Goal: Transaction & Acquisition: Purchase product/service

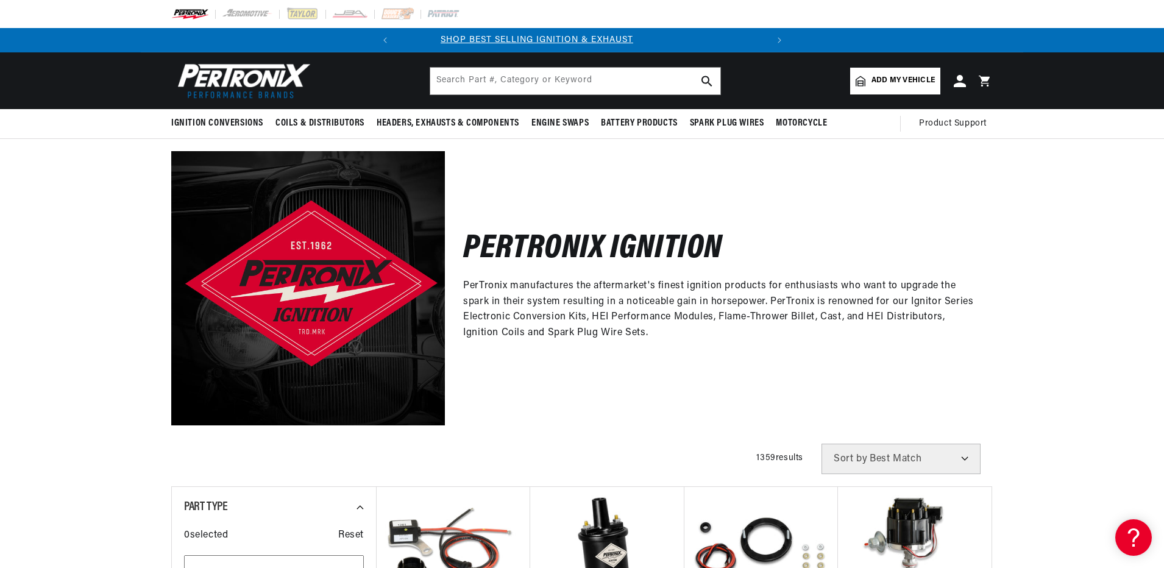
click at [906, 83] on span "Add my vehicle" at bounding box center [902, 81] width 63 height 12
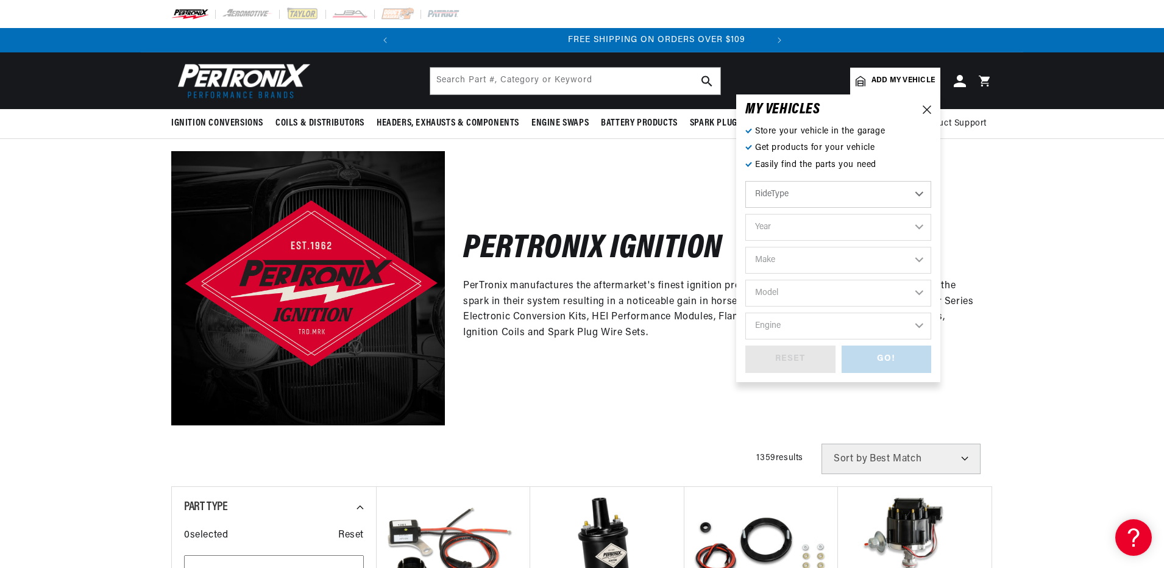
scroll to position [0, 369]
click at [919, 229] on select "Year 2026 2025 2024 2023 2022 2021 2020 2019 2018 2017 2016 2015 2014 2013 2012…" at bounding box center [838, 227] width 186 height 27
select select "1954"
click at [745, 214] on select "Year 2026 2025 2024 2023 2022 2021 2020 2019 2018 2017 2016 2015 2014 2013 2012…" at bounding box center [838, 227] width 186 height 27
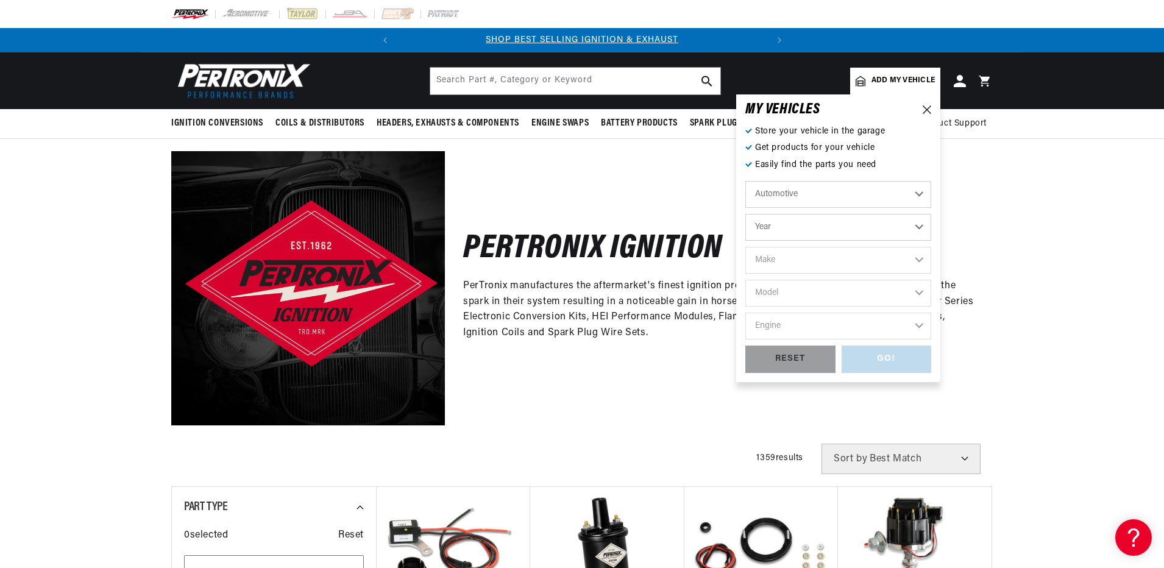
select select "1954"
click at [914, 257] on select "Make Aston Martin Buick Cadillac Chevrolet Chrysler Dodge Ford GMC Healey Hillm…" at bounding box center [838, 260] width 186 height 27
select select "Ford"
click at [745, 247] on select "Make Aston Martin Buick Cadillac Chevrolet Chrysler Dodge Ford GMC Healey Hillm…" at bounding box center [838, 260] width 186 height 27
select select "Ford"
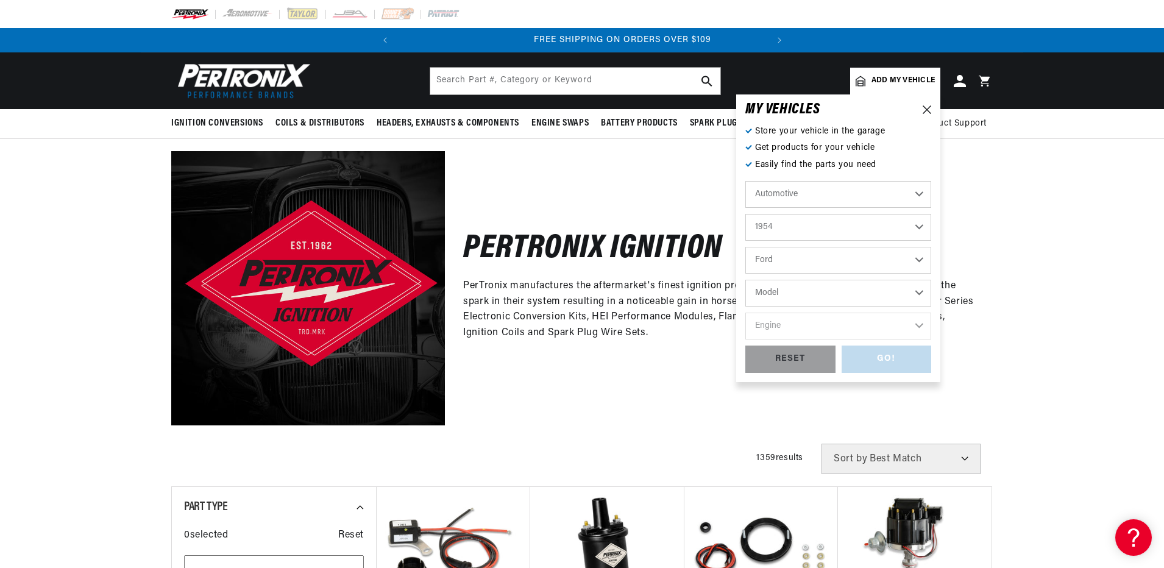
scroll to position [0, 369]
click at [917, 289] on select "Model Club Country Sedan Country Squire Courier Sedan Delivery Crestline Custom…" at bounding box center [838, 293] width 186 height 27
select select "F-350"
click at [745, 280] on select "Model Club Country Sedan Country Squire Courier Sedan Delivery Crestline Custom…" at bounding box center [838, 293] width 186 height 27
select select "F-350"
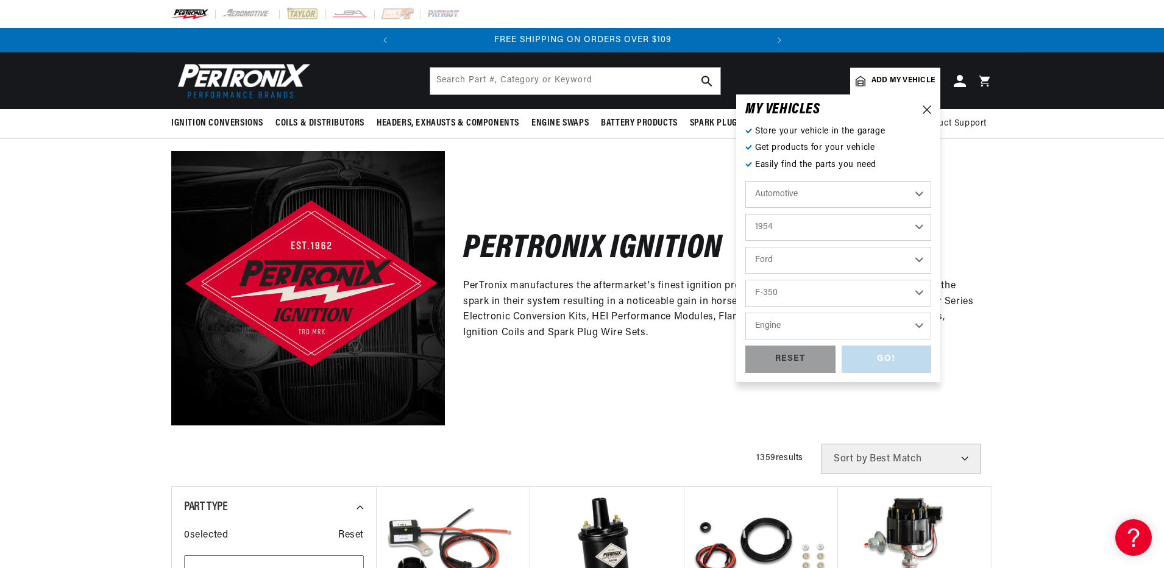
click at [919, 325] on select "Engine 3.7L" at bounding box center [838, 326] width 186 height 27
select select "3.7L"
click at [745, 313] on select "Engine 3.7L" at bounding box center [838, 326] width 186 height 27
select select "3.7L"
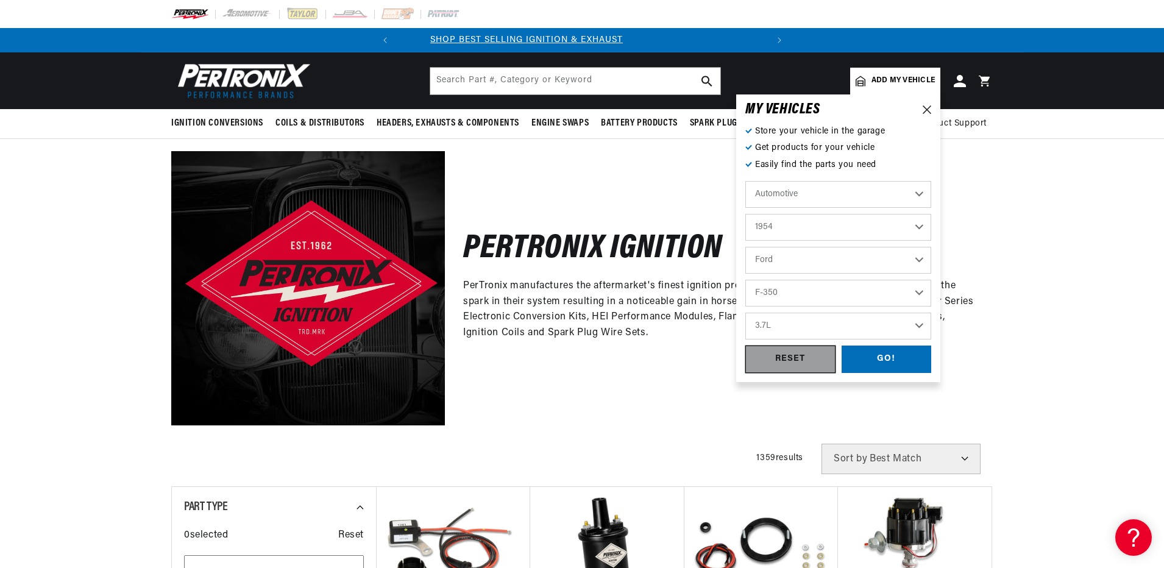
scroll to position [0, 0]
click at [885, 361] on div "GO!" at bounding box center [887, 359] width 90 height 27
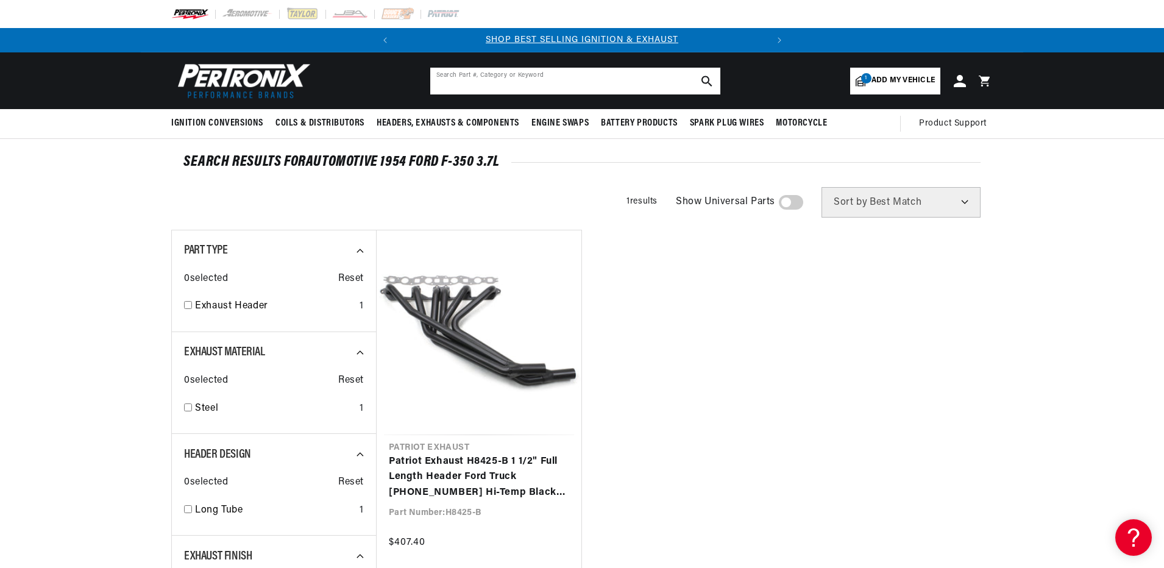
click at [449, 82] on input "text" at bounding box center [575, 81] width 290 height 27
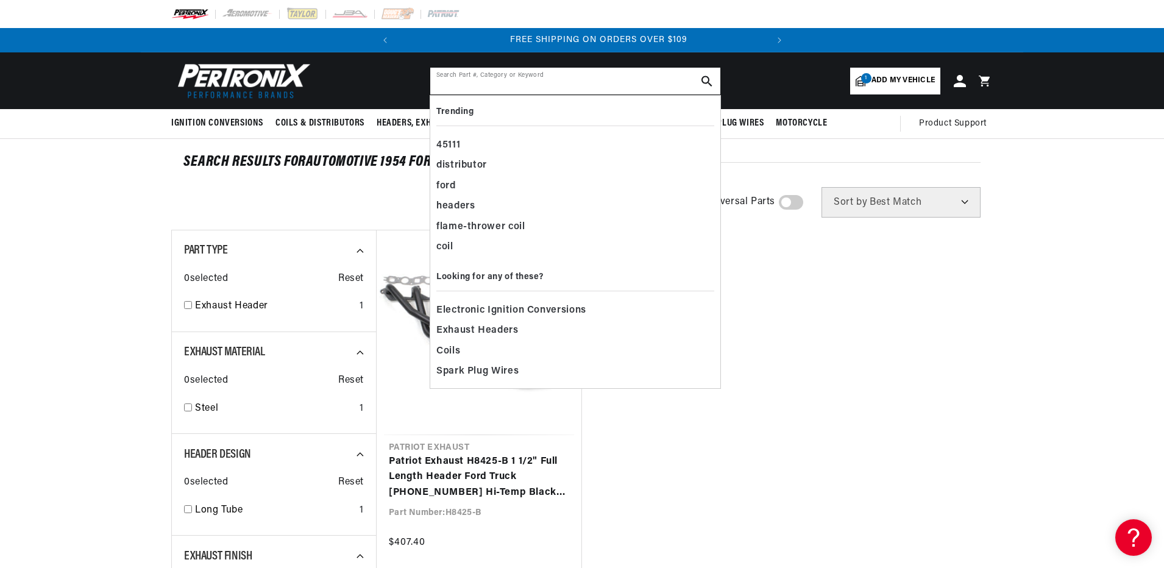
scroll to position [0, 369]
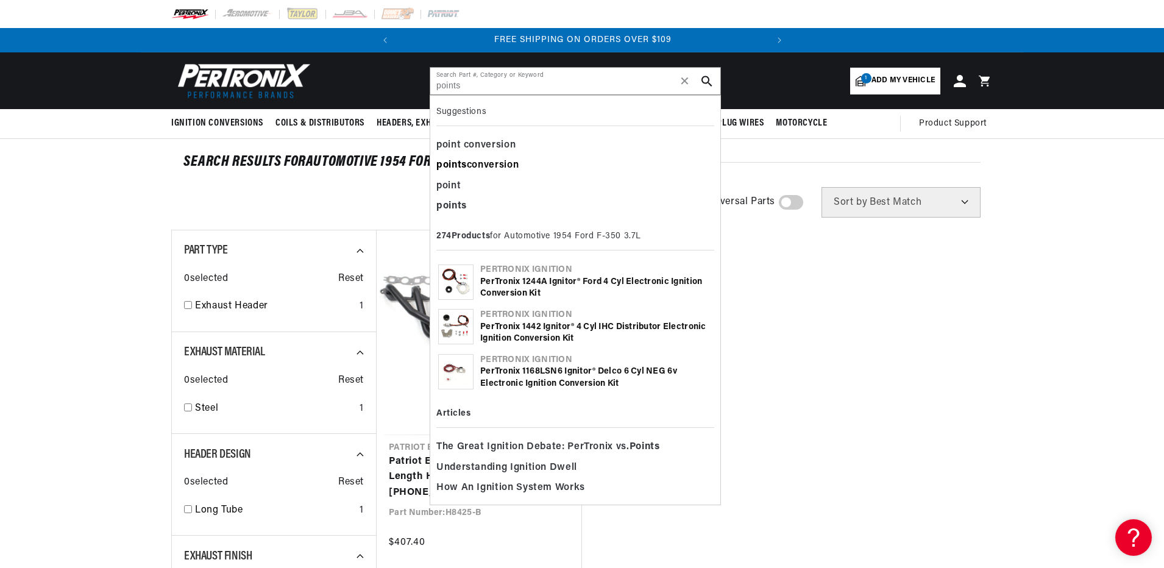
click at [498, 165] on div "points conversion" at bounding box center [575, 165] width 278 height 21
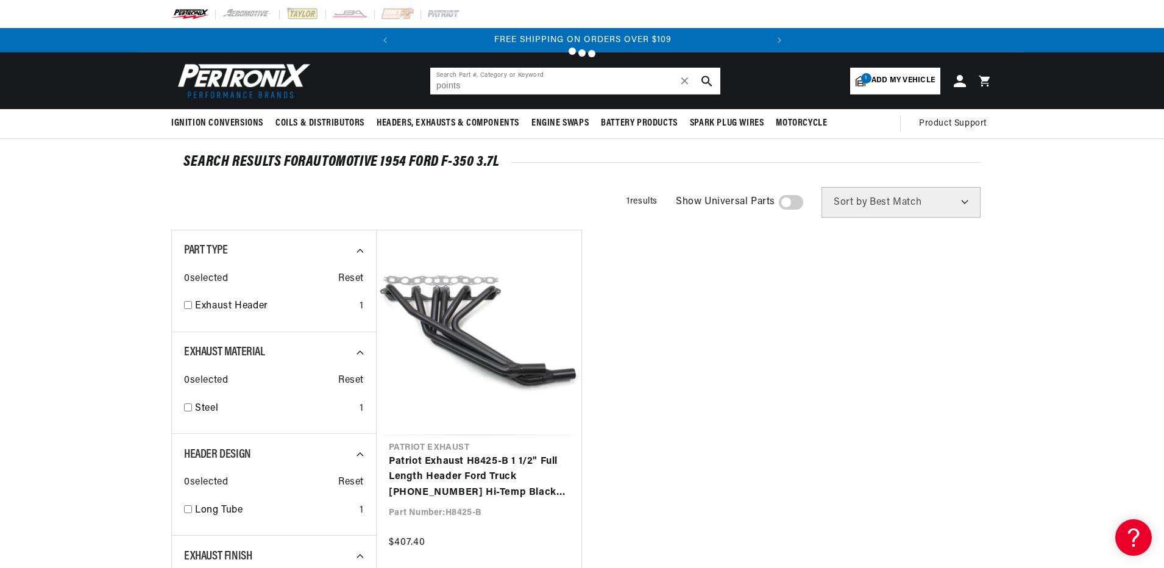
scroll to position [0, 243]
type input "points conversion"
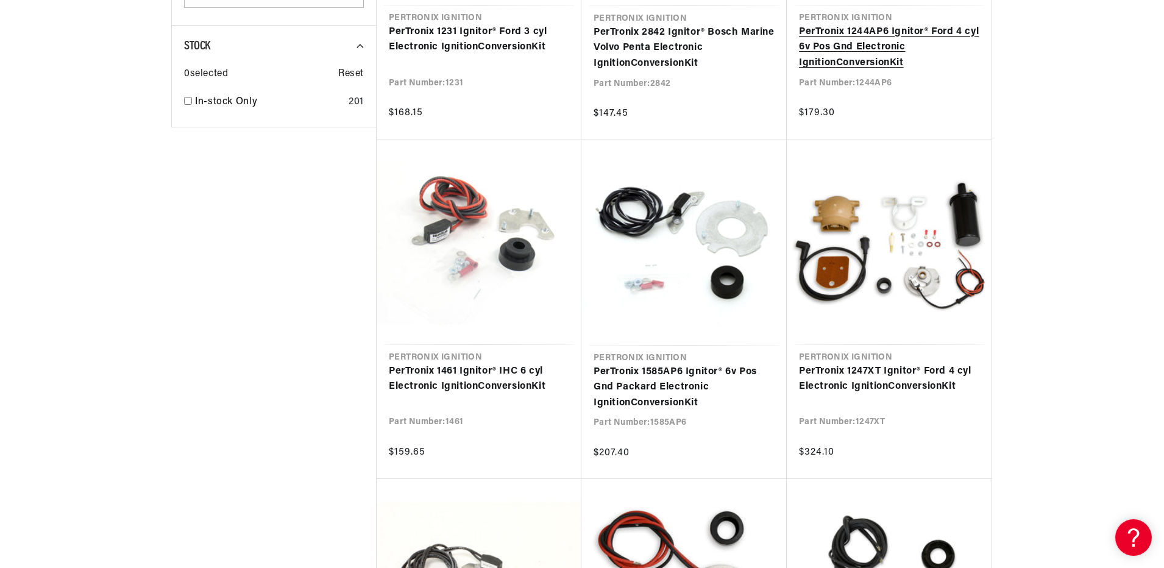
scroll to position [0, 0]
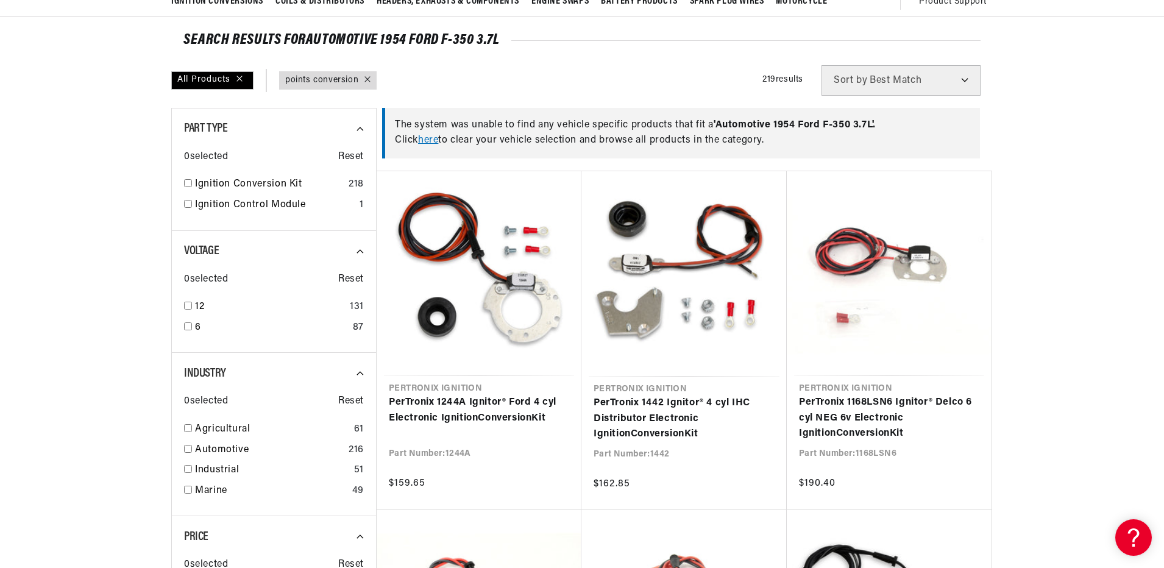
scroll to position [0, 40]
click at [427, 140] on link "here" at bounding box center [428, 140] width 20 height 10
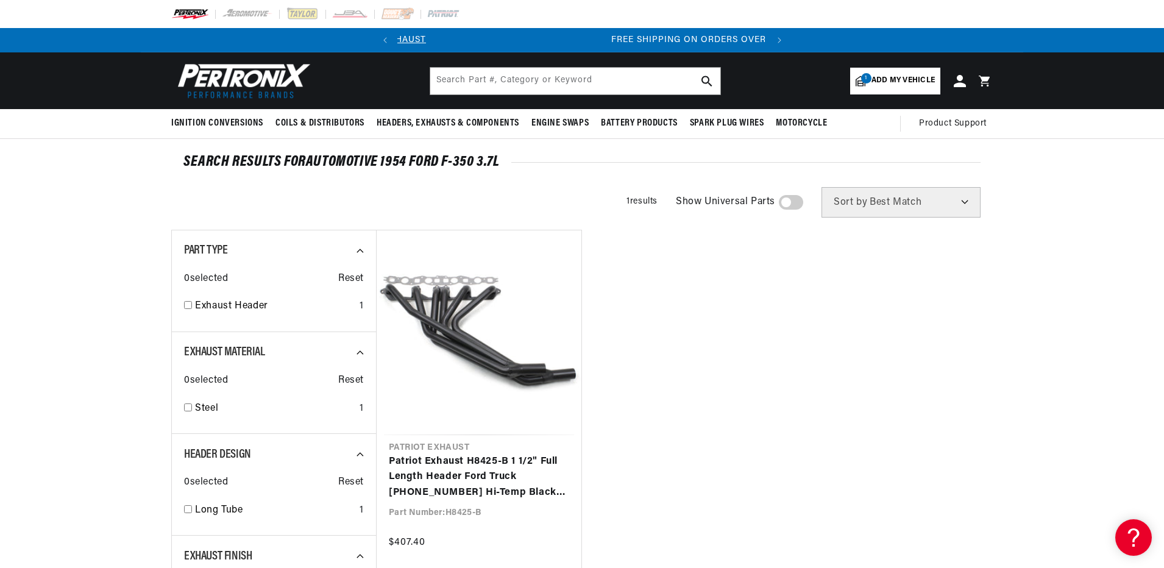
scroll to position [0, 369]
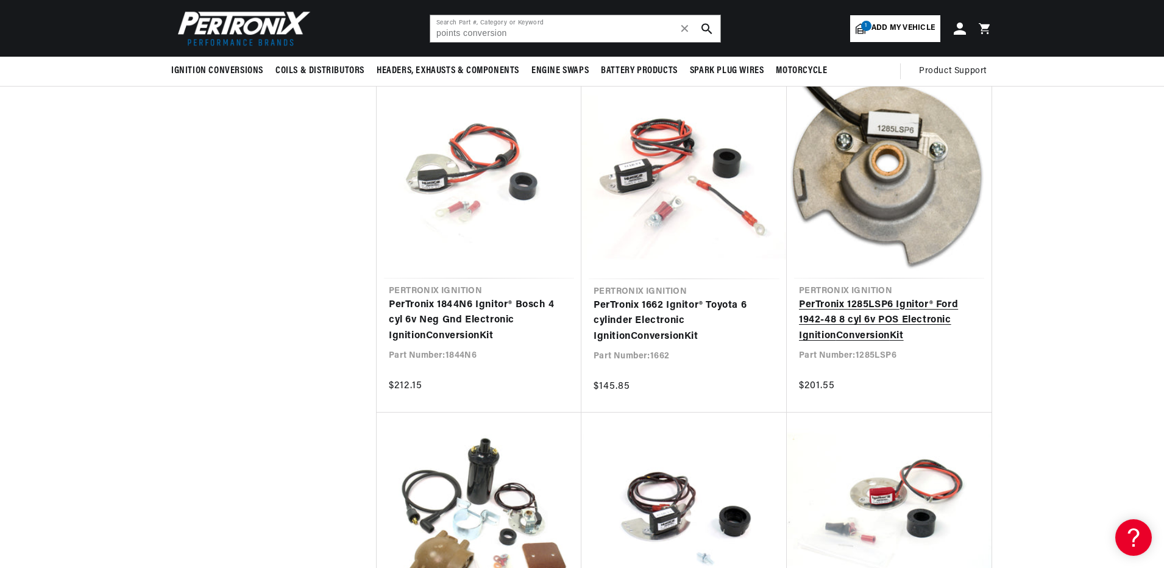
scroll to position [0, 369]
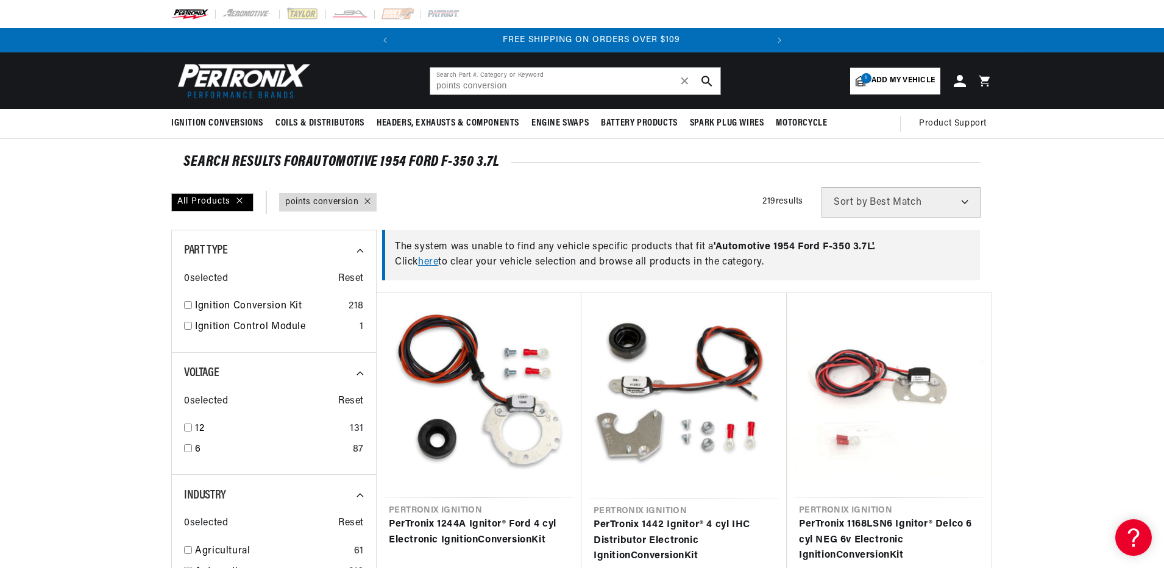
scroll to position [0, 369]
click at [518, 84] on input "points conversion" at bounding box center [575, 81] width 290 height 27
type input "p"
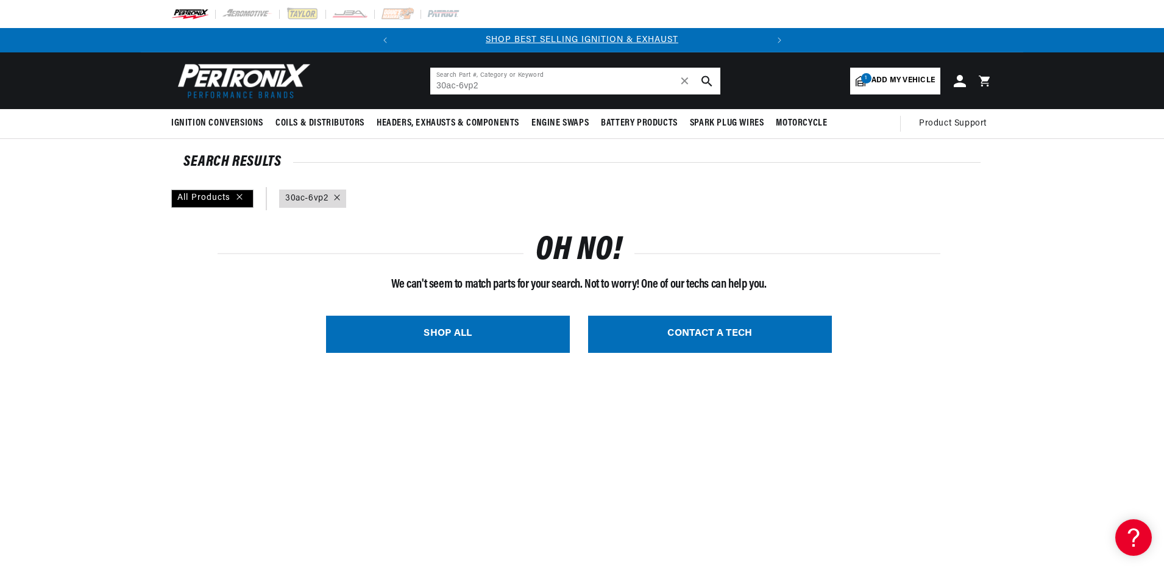
scroll to position [0, 369]
type input "3"
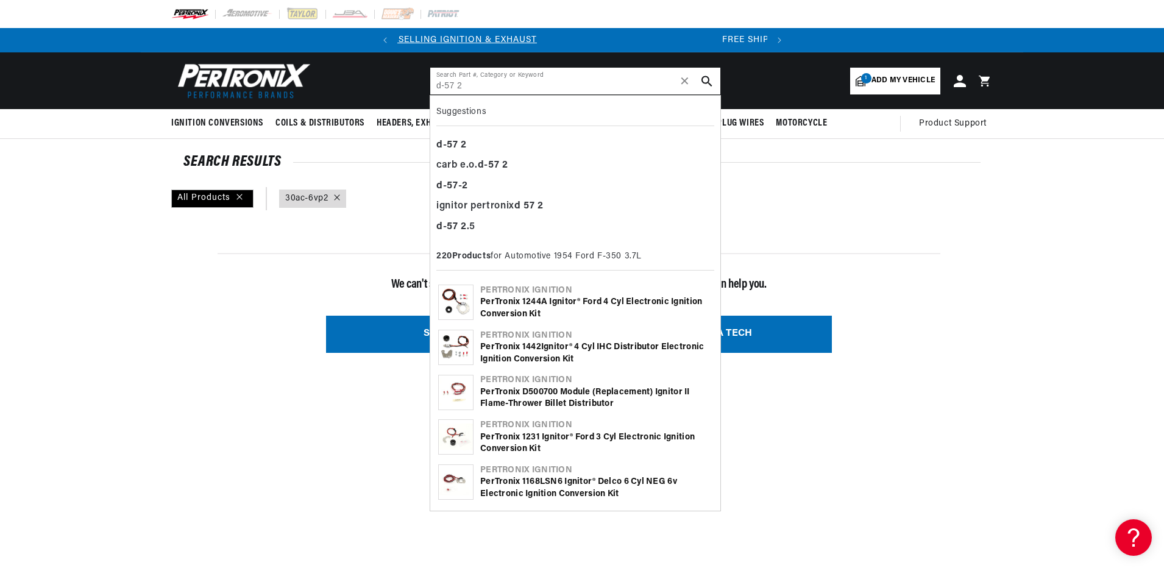
scroll to position [0, 0]
click at [471, 164] on div "carb e.o. d - 57 2" at bounding box center [575, 165] width 278 height 21
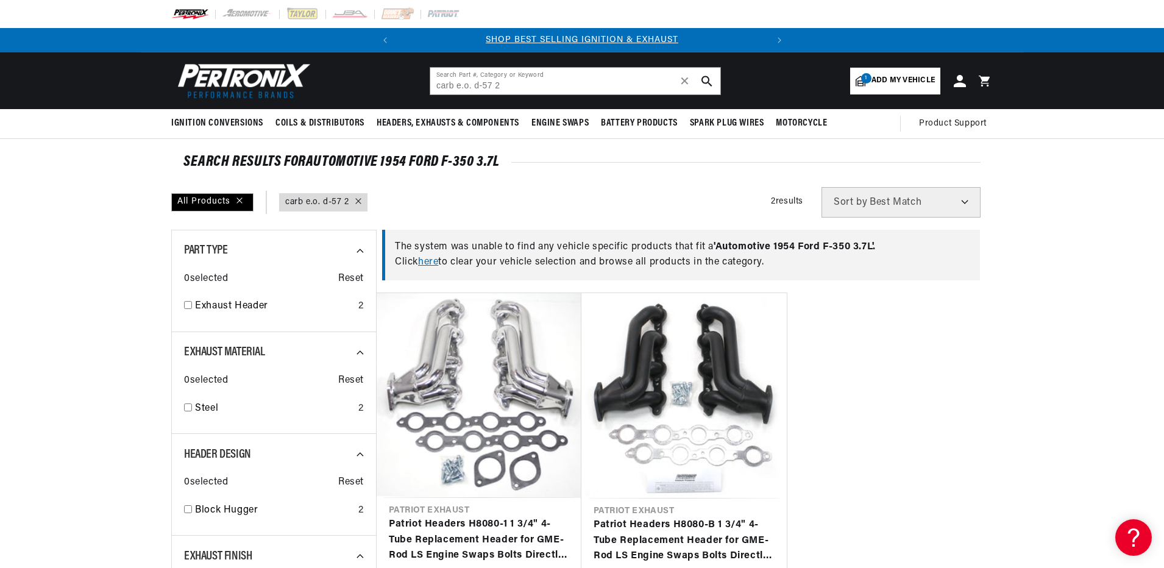
click at [703, 83] on icon "search button" at bounding box center [706, 81] width 11 height 11
click at [519, 80] on input "carb e.o. d-57 2" at bounding box center [575, 81] width 290 height 27
type input "c"
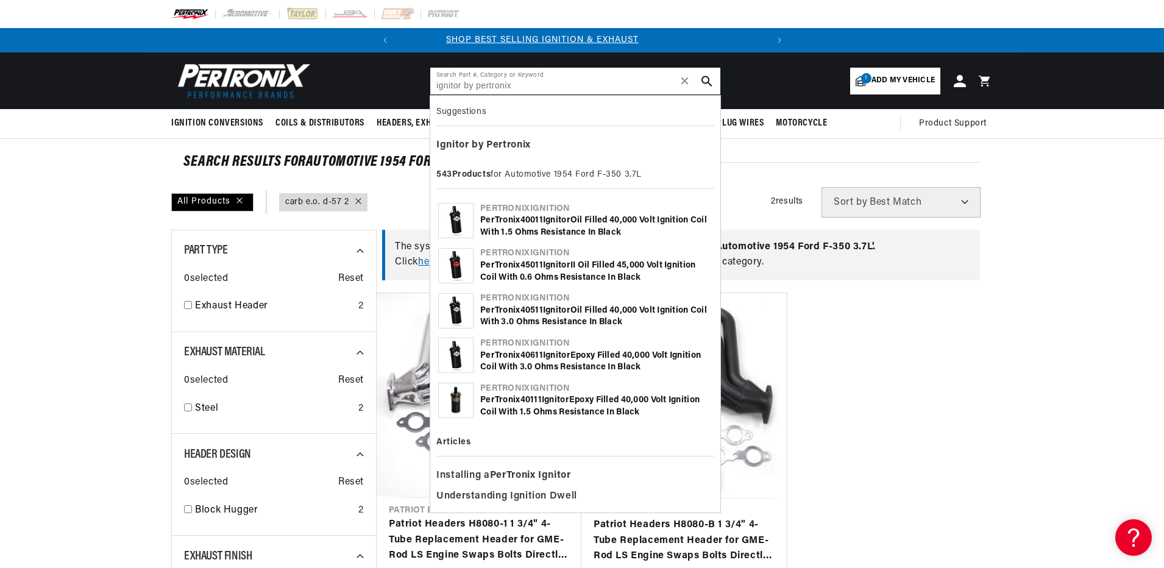
scroll to position [0, 0]
type input "ignitor by pertronix"
click at [704, 80] on icon "search button" at bounding box center [706, 81] width 11 height 11
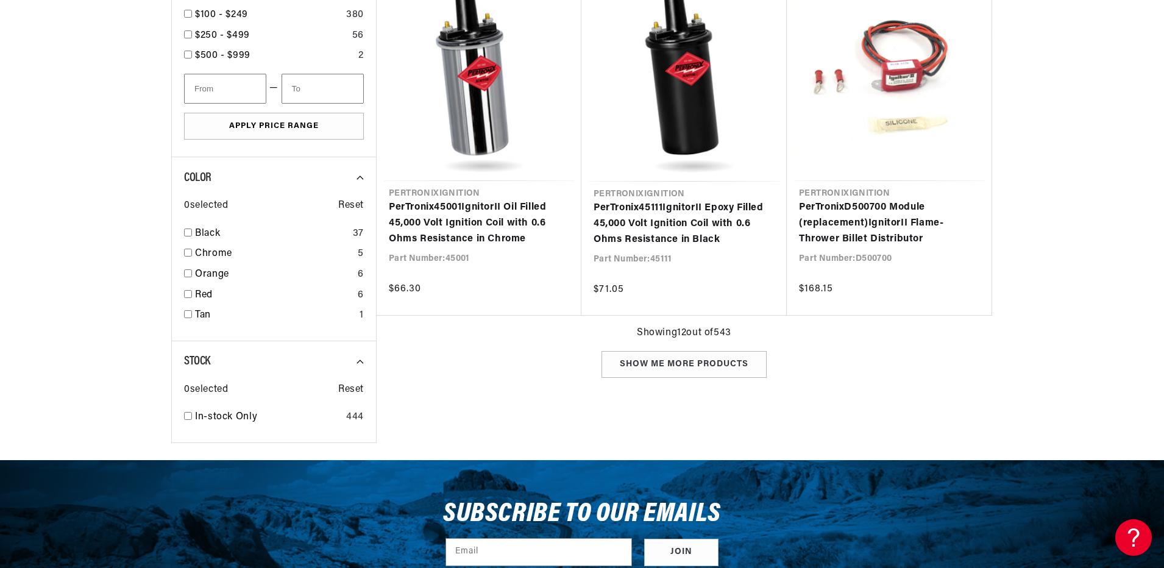
scroll to position [1341, 0]
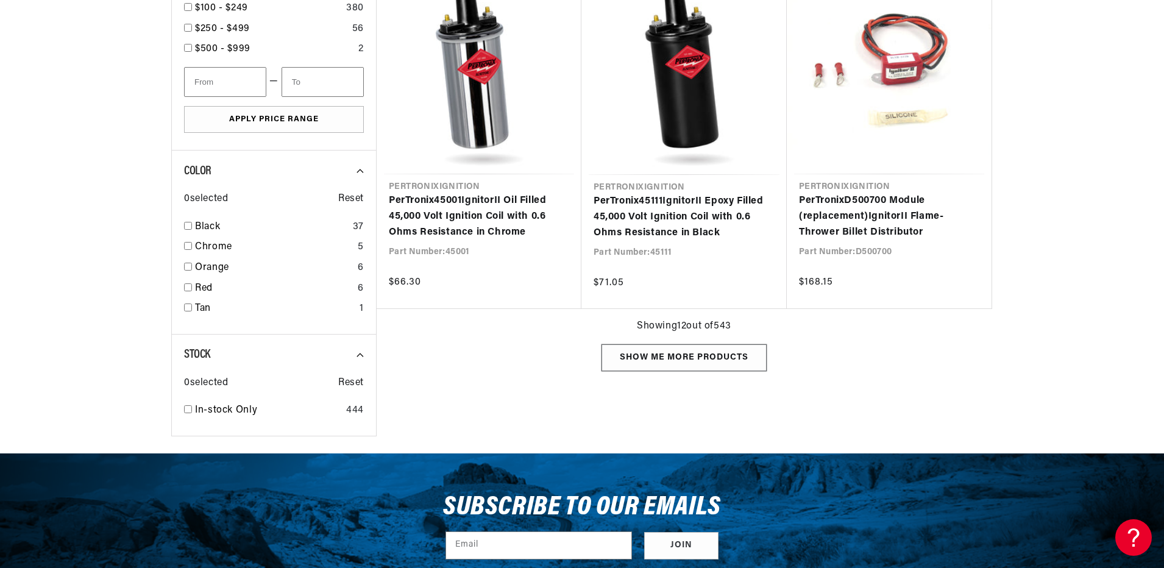
click at [653, 358] on div "Show me more products" at bounding box center [683, 357] width 165 height 27
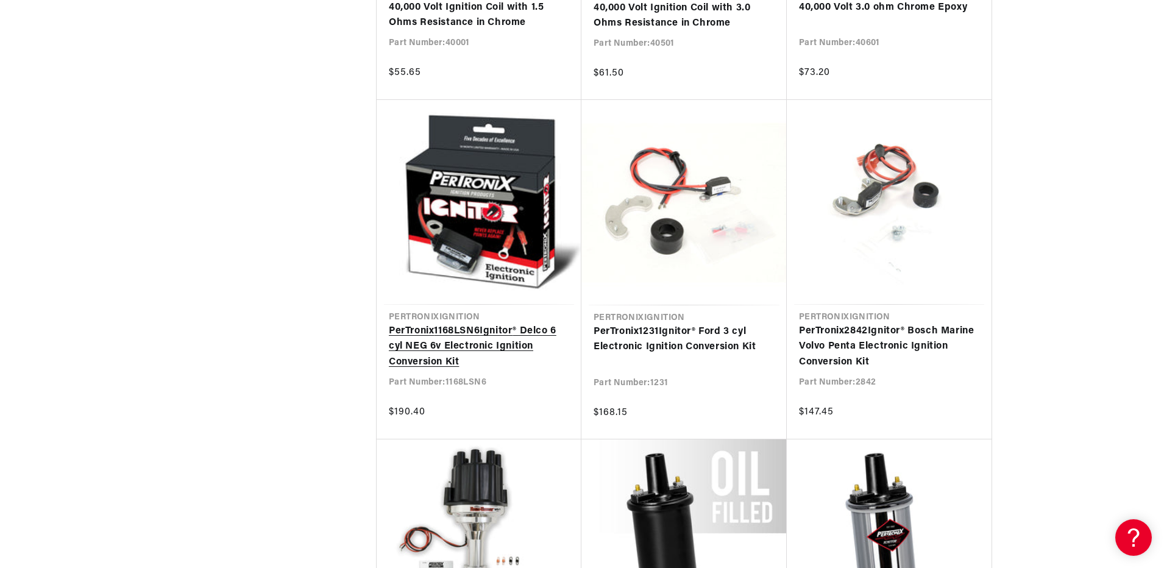
click at [472, 343] on link "PerTronix 1168LSN6 Ignitor ® Delco 6 cyl NEG 6v Electronic Ignition Conversion …" at bounding box center [479, 347] width 180 height 47
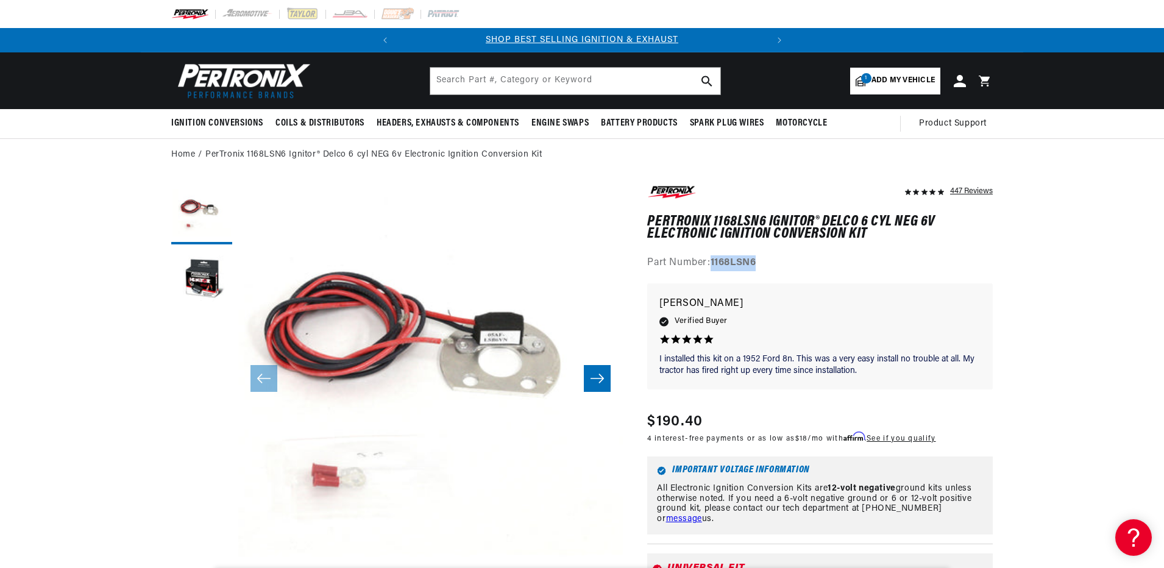
drag, startPoint x: 711, startPoint y: 261, endPoint x: 768, endPoint y: 261, distance: 56.7
click at [768, 261] on div "Part Number: 1168LSN6" at bounding box center [820, 263] width 346 height 16
copy div "1168LSN6"
click at [441, 80] on input "text" at bounding box center [575, 81] width 290 height 27
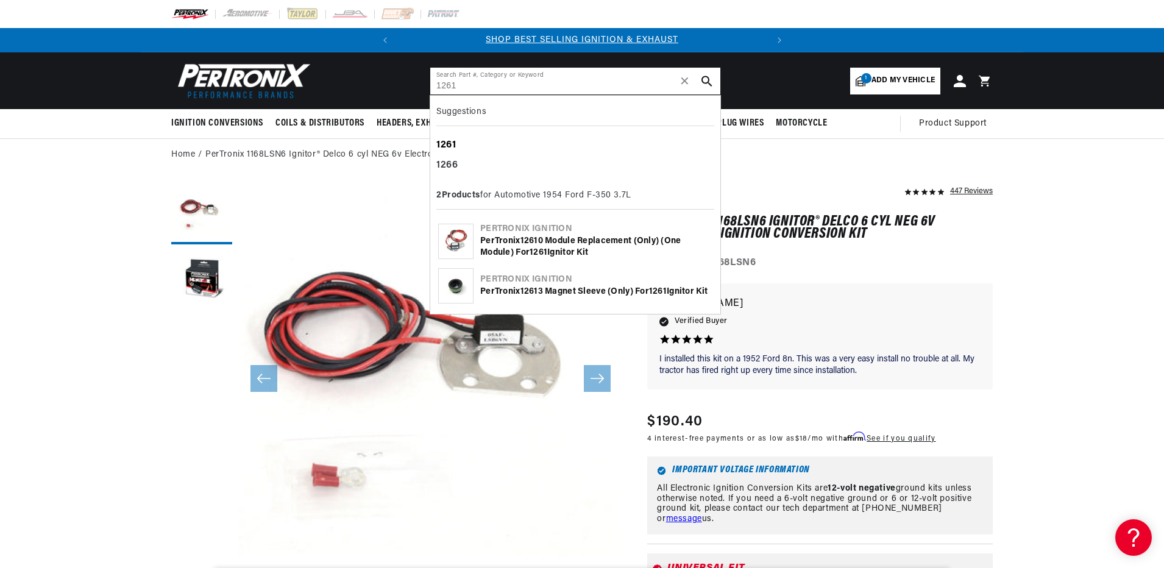
type input "1261"
click at [447, 144] on b "1261" at bounding box center [446, 145] width 20 height 10
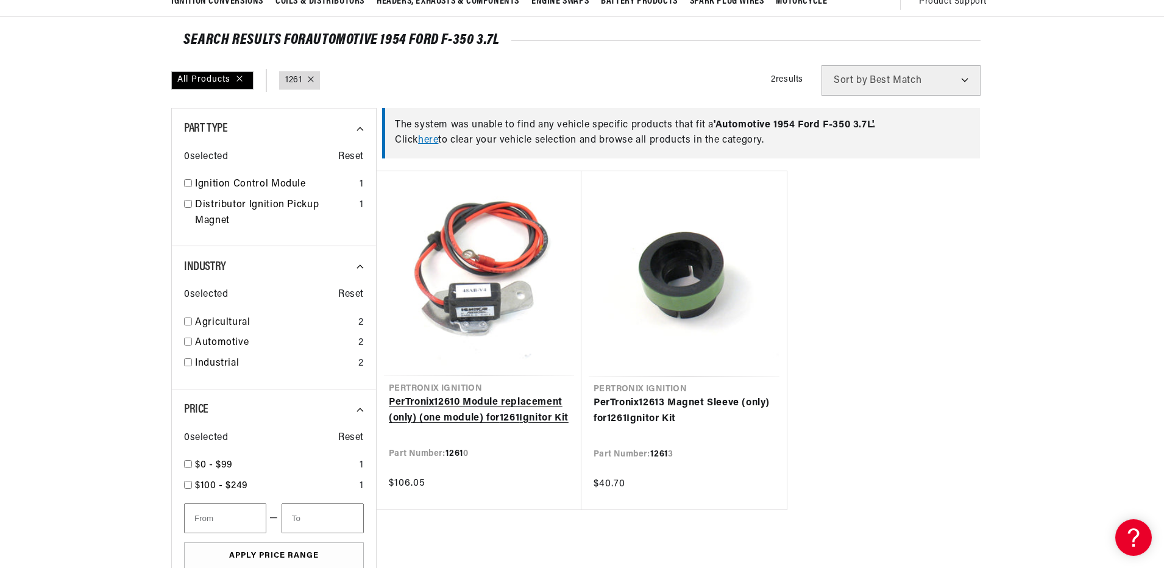
scroll to position [0, 369]
click at [482, 395] on link "PerTronix 1261 0 Module replacement (only) (one module) for 1261 Ignitor Kit" at bounding box center [479, 410] width 180 height 31
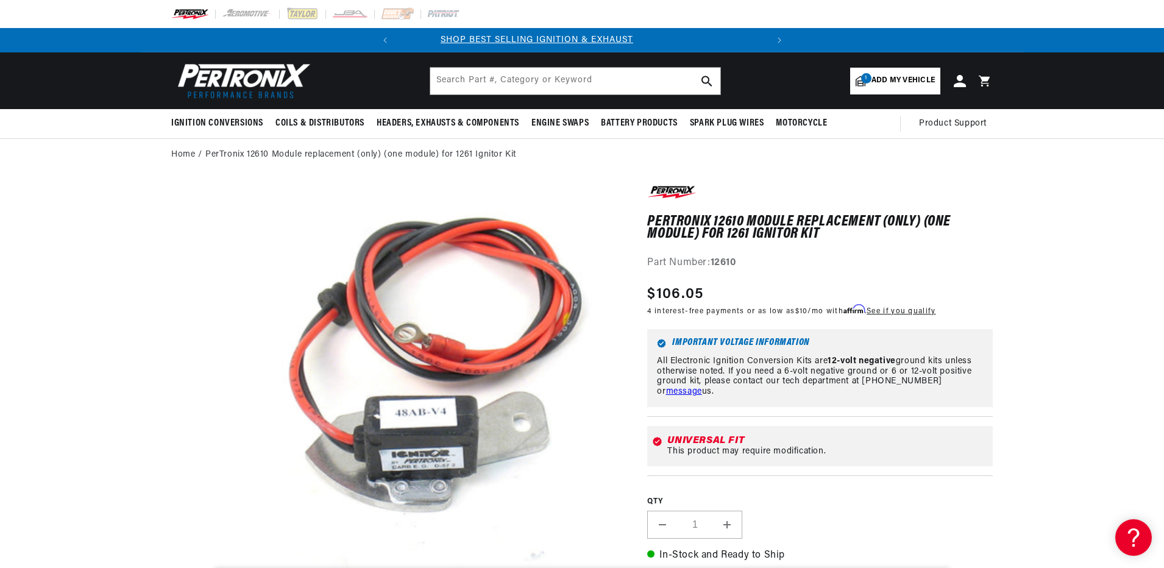
scroll to position [0, 369]
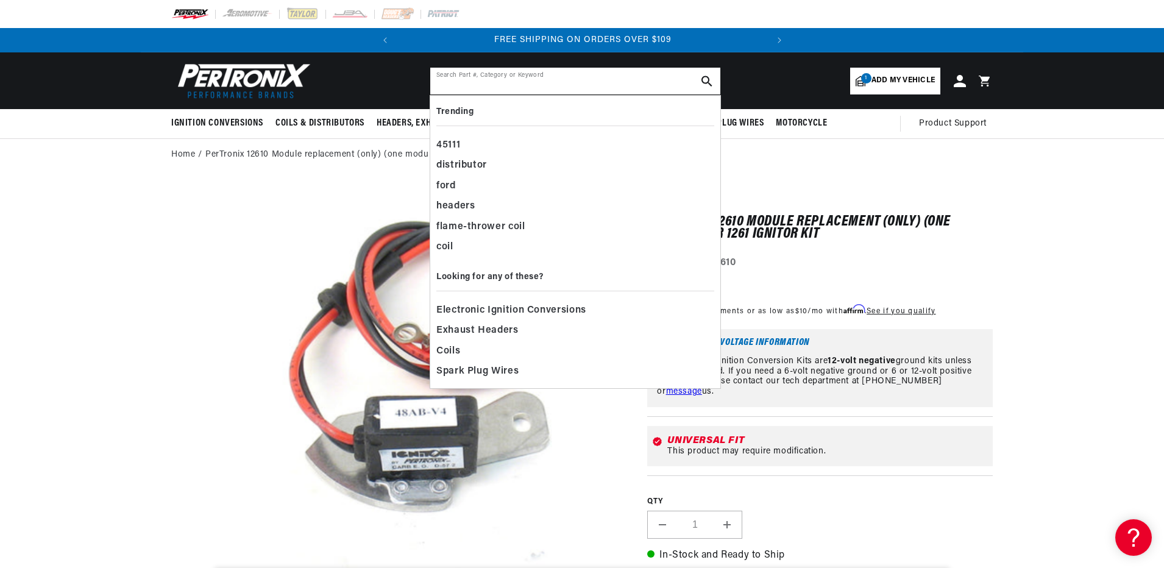
click at [444, 80] on input "text" at bounding box center [575, 81] width 290 height 27
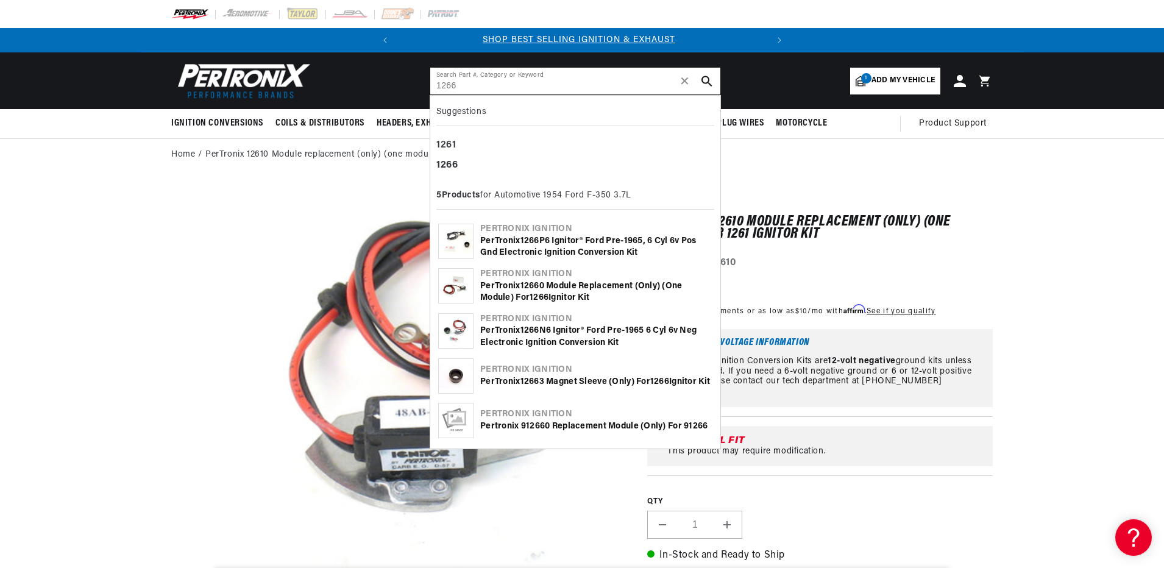
scroll to position [0, 0]
type input "1266"
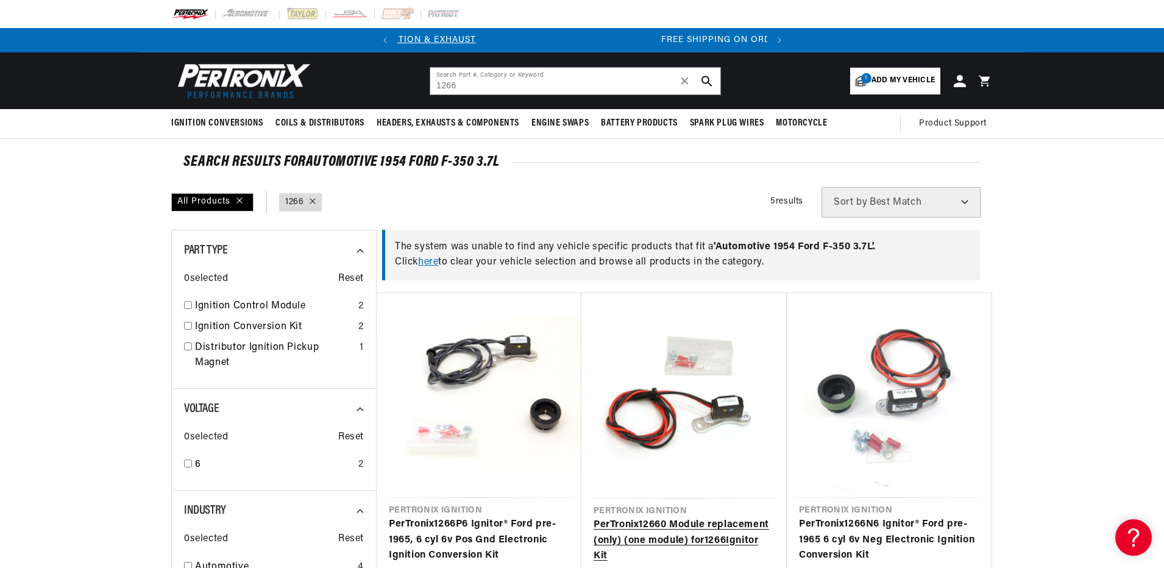
scroll to position [0, 369]
click at [721, 517] on link "PerTronix 1266 0 Module replacement (only) (one module) for 1266 Ignitor Kit" at bounding box center [684, 540] width 181 height 47
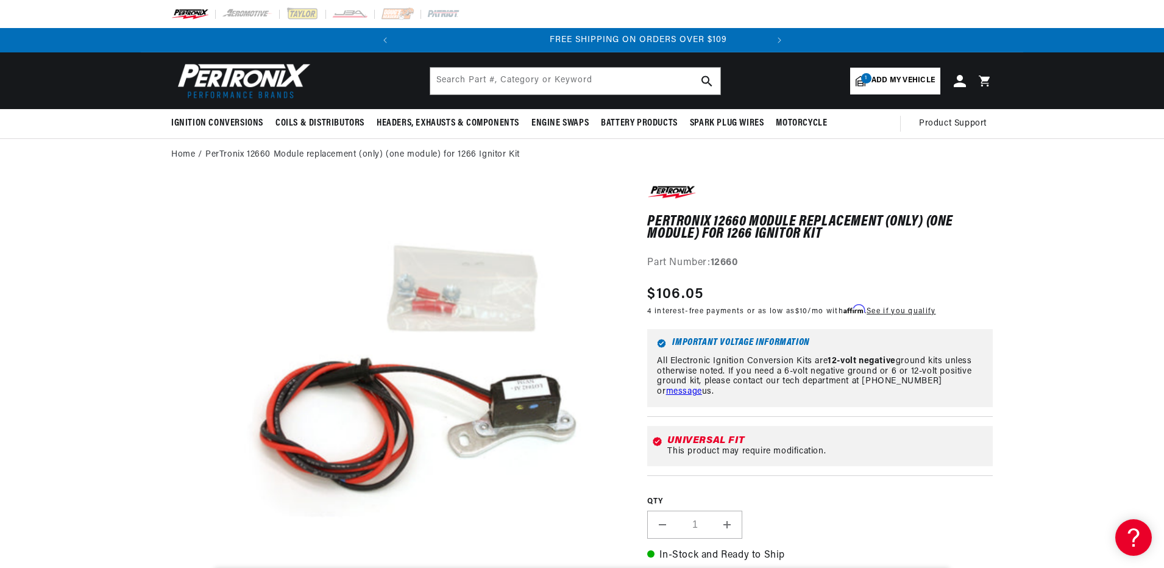
scroll to position [0, 369]
click at [463, 80] on input "text" at bounding box center [575, 81] width 290 height 27
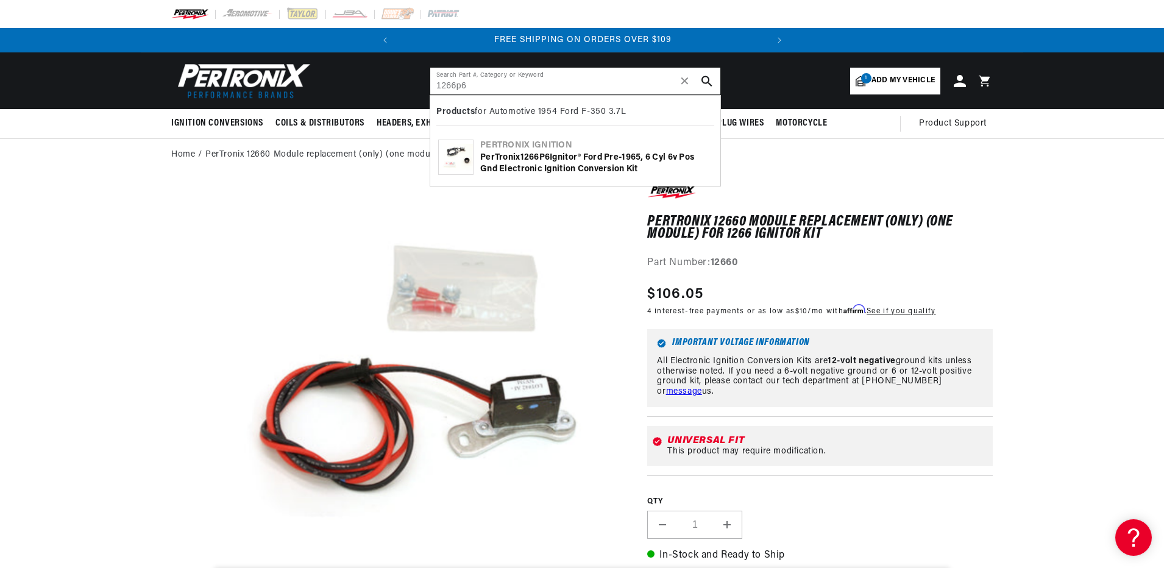
type input "1266p6"
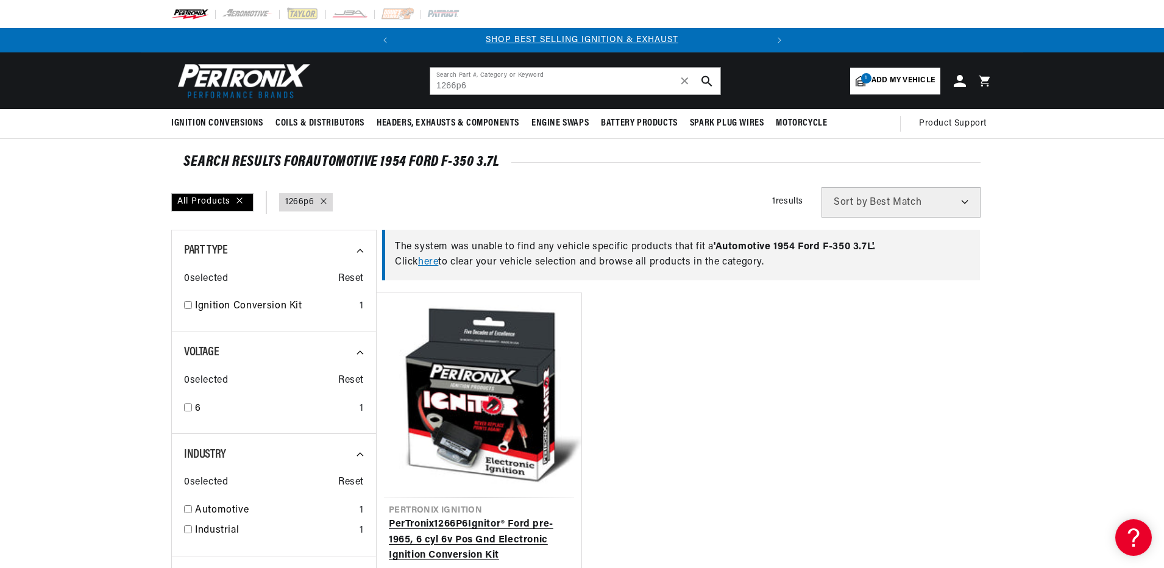
click at [462, 522] on link "PerTronix 1266P6 Ignitor® Ford pre-1965, 6 cyl 6v Pos Gnd Electronic Ignition C…" at bounding box center [479, 540] width 180 height 47
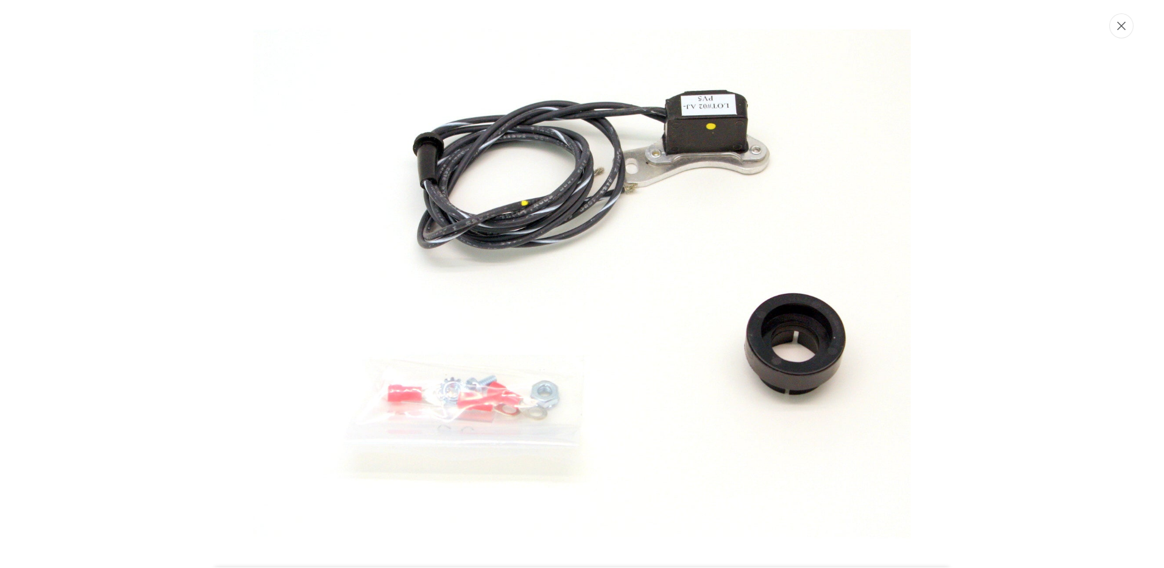
scroll to position [0, 16]
click at [1122, 24] on icon "Close" at bounding box center [1122, 25] width 9 height 9
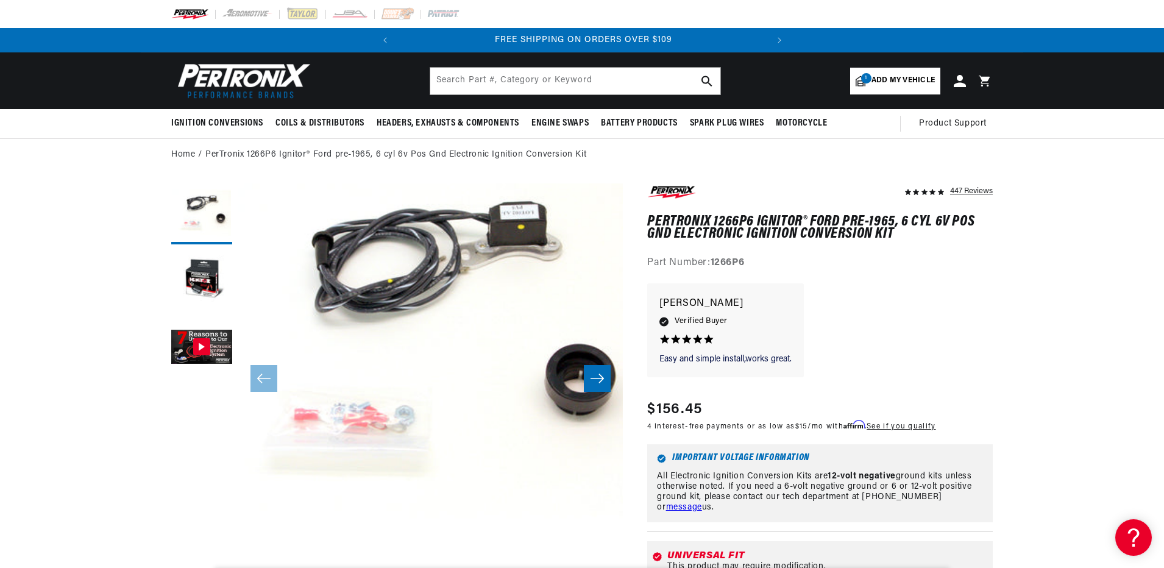
scroll to position [0, 369]
